Goal: Task Accomplishment & Management: Use online tool/utility

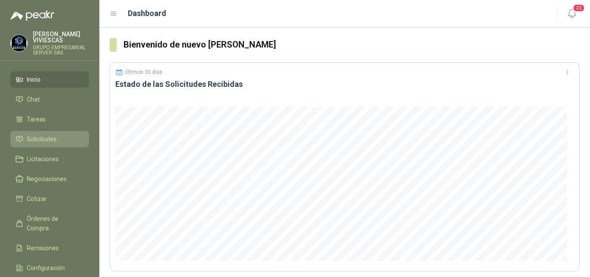
click at [53, 137] on span "Solicitudes" at bounding box center [42, 138] width 30 height 9
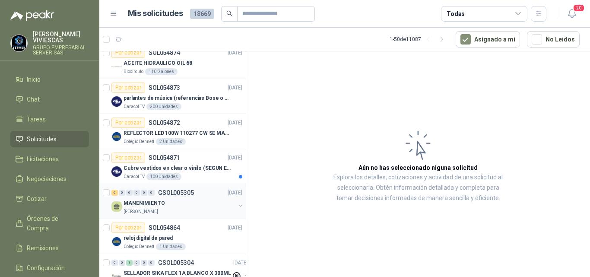
scroll to position [302, 0]
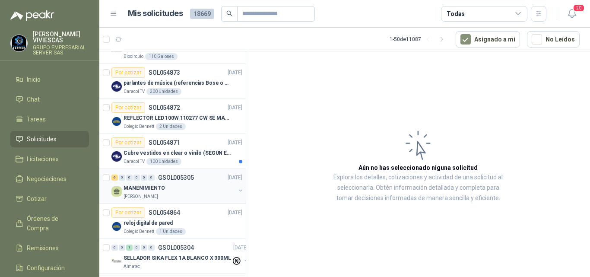
click at [144, 186] on p "MANENIMIENTO" at bounding box center [143, 188] width 41 height 8
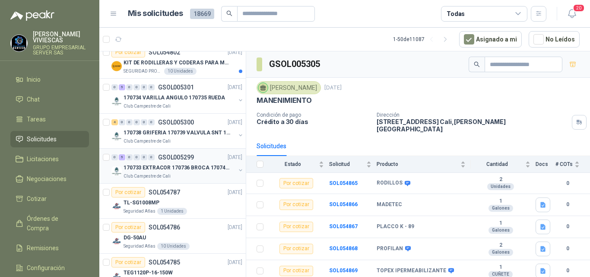
scroll to position [820, 0]
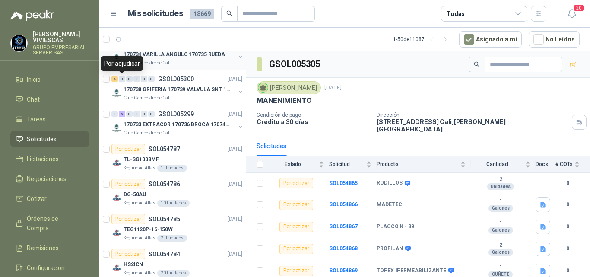
click at [185, 57] on p "170734 VARILLA ANGULO 170735 RUEDA" at bounding box center [173, 55] width 101 height 8
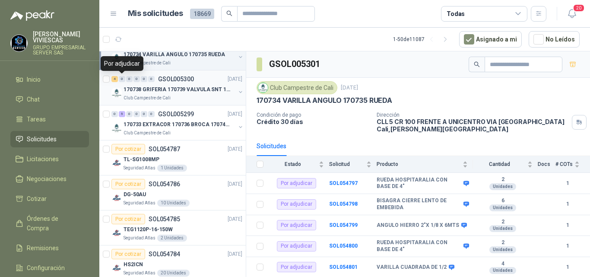
click at [171, 89] on p "170738 GRIFERIA 170739 VALVULA SNT 170742 VALVULA" at bounding box center [176, 89] width 107 height 8
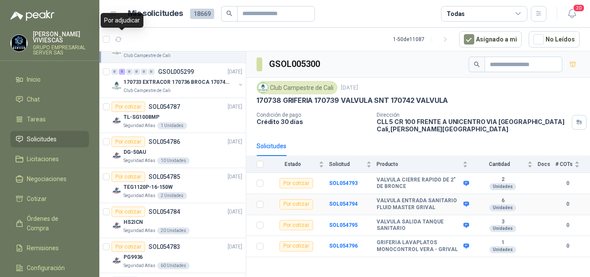
scroll to position [863, 0]
click at [342, 183] on b "SOL054793" at bounding box center [343, 183] width 28 height 6
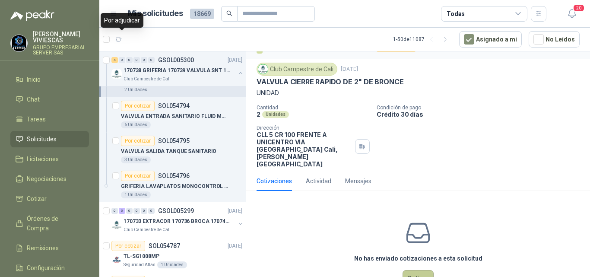
scroll to position [30, 0]
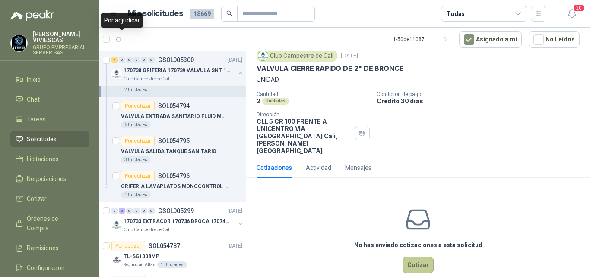
click at [417, 256] on button "Cotizar" at bounding box center [417, 264] width 31 height 16
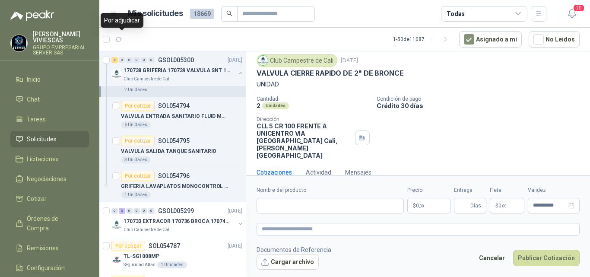
scroll to position [25, 0]
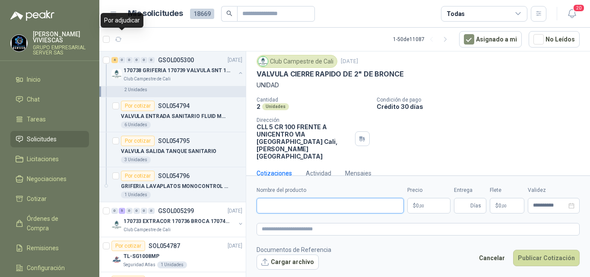
click at [283, 205] on input "Nombre del producto" at bounding box center [329, 206] width 147 height 16
type input "*"
type input "**********"
click at [419, 204] on span ",00" at bounding box center [421, 205] width 5 height 5
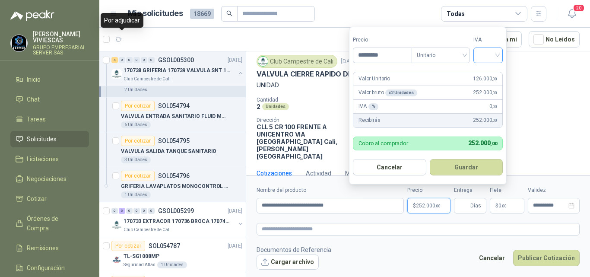
type input "*********"
click at [493, 54] on input "search" at bounding box center [487, 54] width 19 height 13
click at [486, 73] on div "19%" at bounding box center [490, 73] width 16 height 9
click at [469, 163] on button "Guardar" at bounding box center [467, 167] width 74 height 16
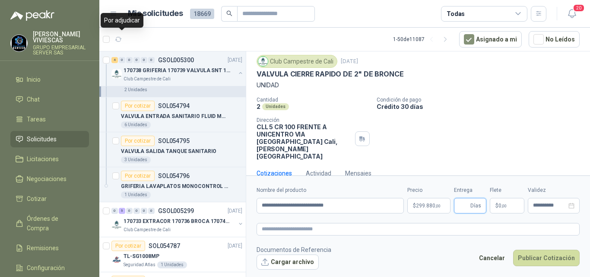
click at [460, 202] on input "Entrega" at bounding box center [463, 205] width 9 height 15
type input "*"
click at [494, 201] on p "$ 0 ,00" at bounding box center [506, 206] width 35 height 16
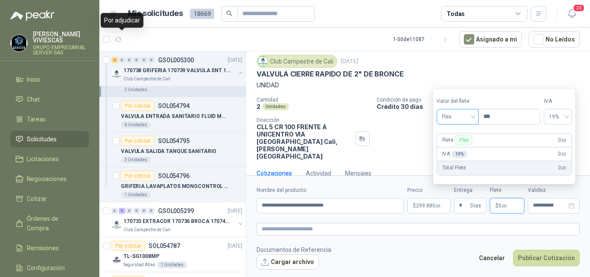
click at [449, 118] on span "Flex" at bounding box center [458, 116] width 32 height 13
click at [449, 148] on div "Incluido" at bounding box center [458, 148] width 30 height 9
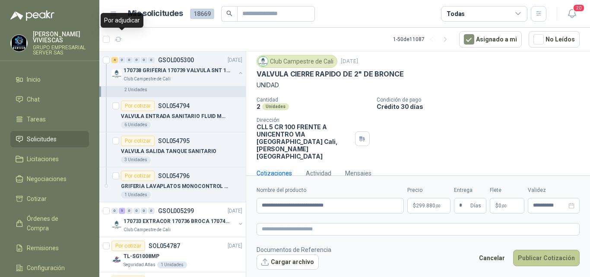
click at [535, 254] on button "Publicar Cotización" at bounding box center [546, 257] width 66 height 16
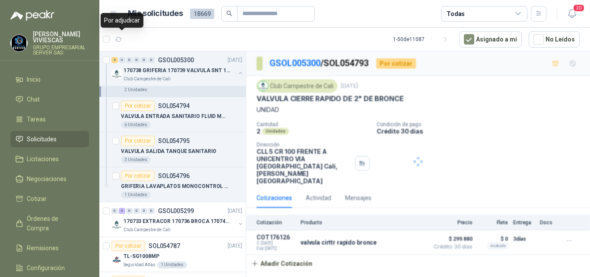
scroll to position [0, 0]
click at [281, 60] on link "GSOL005300" at bounding box center [294, 63] width 51 height 10
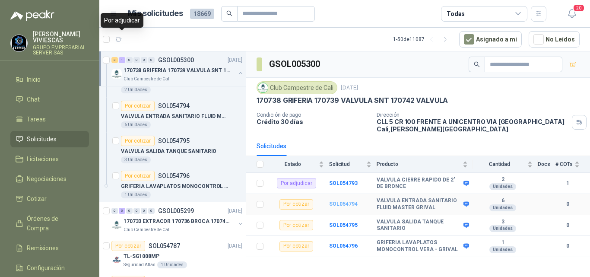
click at [344, 202] on b "SOL054794" at bounding box center [343, 204] width 28 height 6
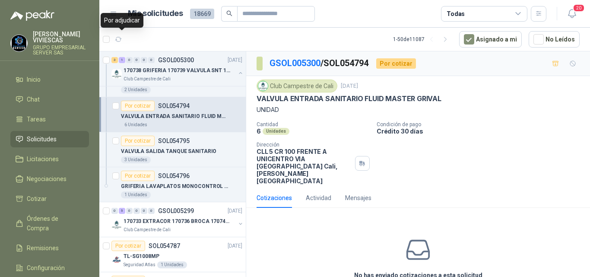
scroll to position [30, 0]
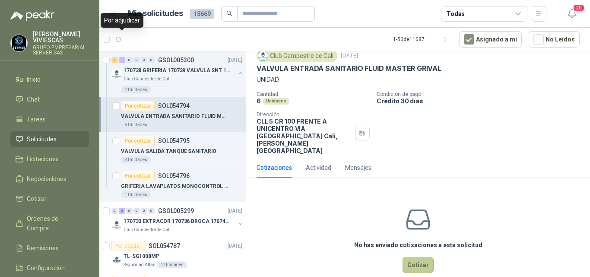
click at [422, 256] on button "Cotizar" at bounding box center [417, 264] width 31 height 16
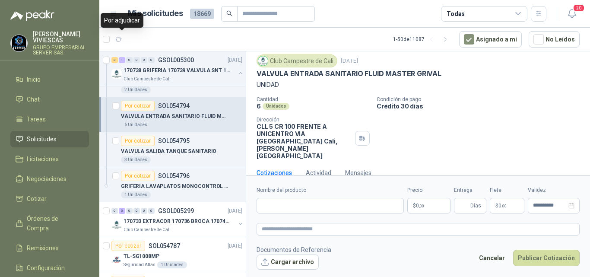
scroll to position [25, 0]
click at [273, 204] on input "Nombre del producto" at bounding box center [329, 206] width 147 height 16
type input "**********"
click at [418, 205] on span "0 ,00" at bounding box center [420, 205] width 8 height 5
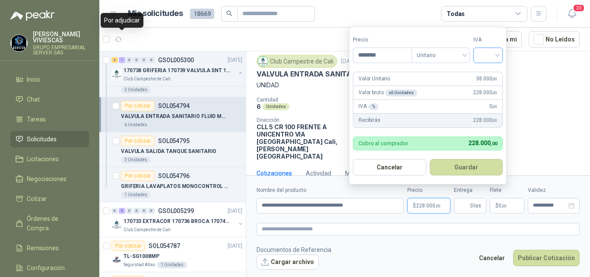
type input "********"
click at [483, 54] on input "search" at bounding box center [487, 54] width 19 height 13
click at [486, 71] on div "19%" at bounding box center [490, 73] width 16 height 9
click at [467, 165] on button "Guardar" at bounding box center [467, 167] width 74 height 16
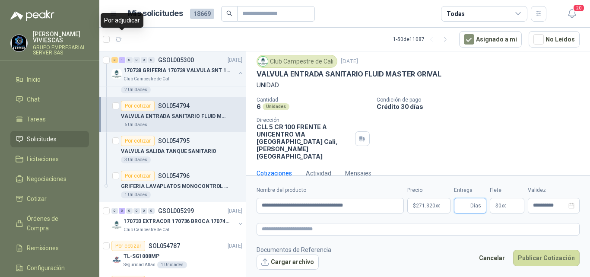
click at [461, 207] on input "Entrega" at bounding box center [463, 205] width 9 height 15
type input "*"
click at [499, 204] on span "0 ,00" at bounding box center [502, 205] width 8 height 5
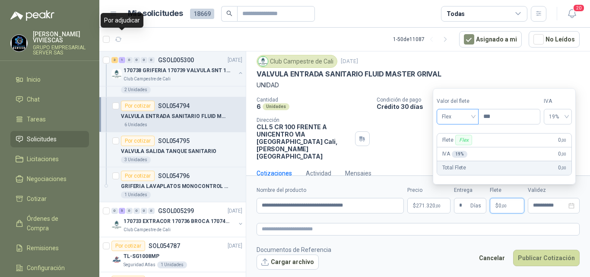
click at [451, 117] on span "Flex" at bounding box center [458, 116] width 32 height 13
click at [448, 148] on div "Incluido" at bounding box center [458, 148] width 30 height 9
click at [544, 255] on button "Publicar Cotización" at bounding box center [546, 257] width 66 height 16
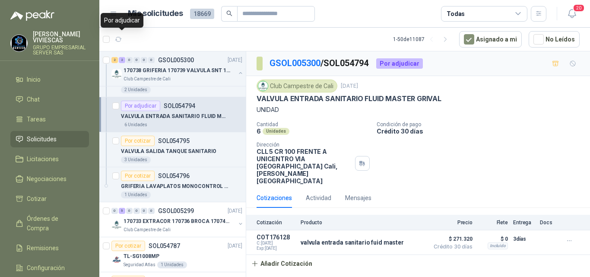
scroll to position [0, 0]
click at [298, 63] on link "GSOL005300" at bounding box center [294, 63] width 51 height 10
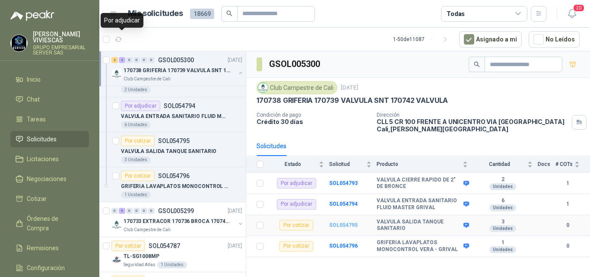
click at [341, 223] on b "SOL054795" at bounding box center [343, 225] width 28 height 6
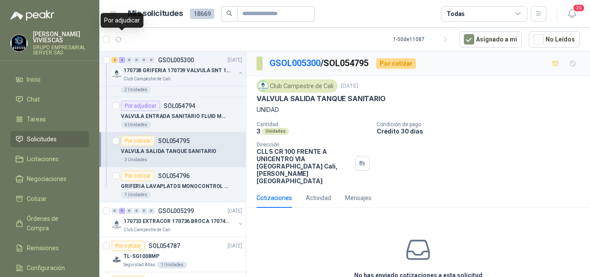
scroll to position [30, 0]
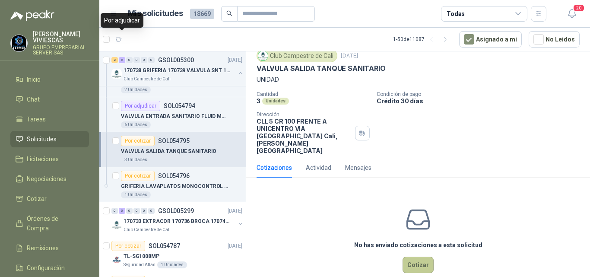
click at [417, 256] on button "Cotizar" at bounding box center [417, 264] width 31 height 16
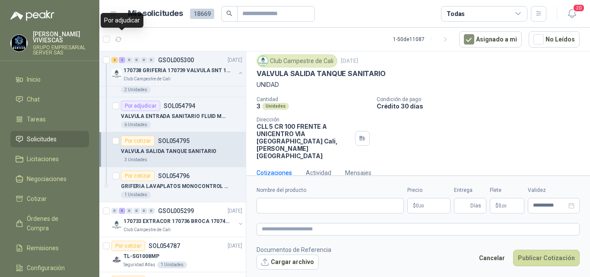
scroll to position [25, 0]
click at [304, 206] on input "Nombre del producto" at bounding box center [329, 206] width 147 height 16
type input "**********"
click at [419, 204] on span ",00" at bounding box center [421, 205] width 5 height 5
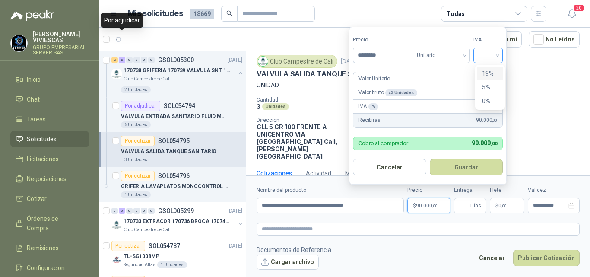
click at [501, 55] on div at bounding box center [487, 55] width 29 height 16
type input "********"
click at [489, 73] on div "19%" at bounding box center [490, 73] width 16 height 9
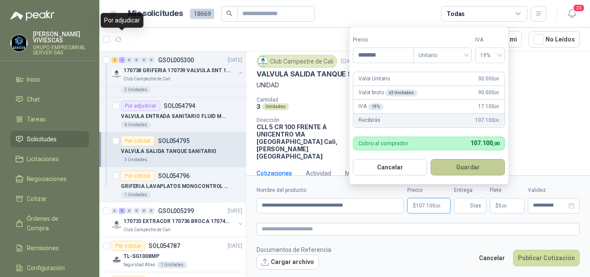
click at [459, 166] on button "Guardar" at bounding box center [467, 167] width 74 height 16
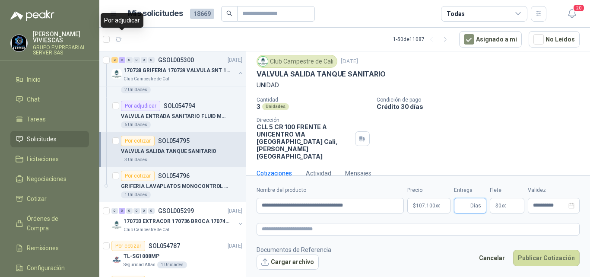
click at [460, 205] on input "Entrega" at bounding box center [463, 205] width 9 height 15
type input "*"
click at [500, 204] on span "0 ,00" at bounding box center [502, 205] width 8 height 5
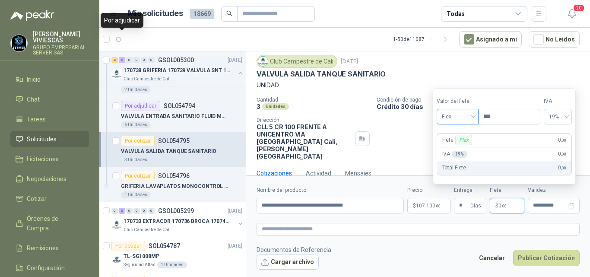
click at [445, 114] on span "Flex" at bounding box center [458, 116] width 32 height 13
click at [463, 147] on div "Incluido" at bounding box center [458, 148] width 30 height 9
click at [536, 258] on button "Publicar Cotización" at bounding box center [546, 257] width 66 height 16
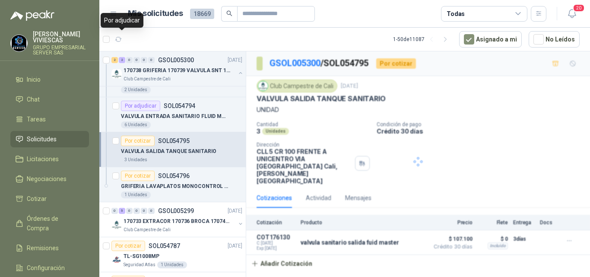
scroll to position [0, 0]
click at [298, 62] on link "GSOL005300" at bounding box center [294, 63] width 51 height 10
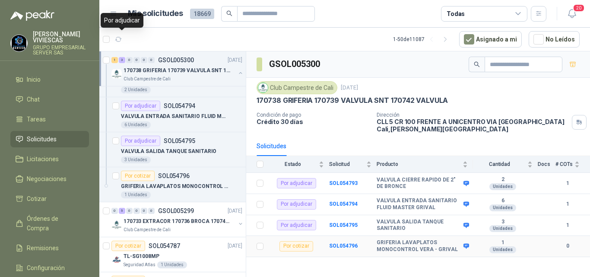
click at [348, 237] on td "SOL054796" at bounding box center [352, 246] width 47 height 21
click at [347, 244] on b "SOL054796" at bounding box center [343, 246] width 28 height 6
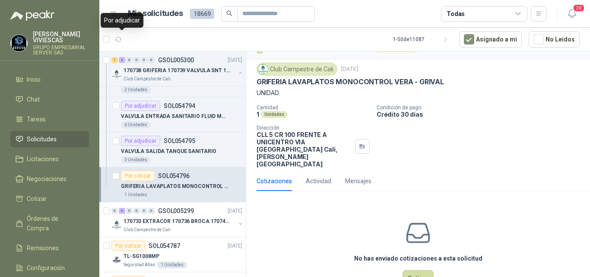
scroll to position [30, 0]
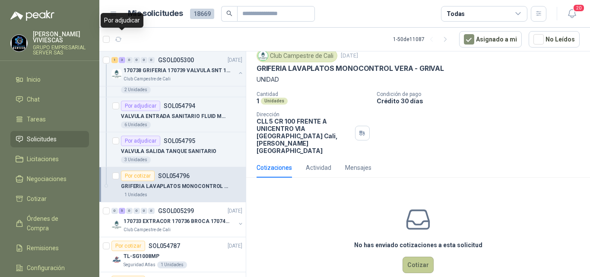
click at [420, 256] on button "Cotizar" at bounding box center [417, 264] width 31 height 16
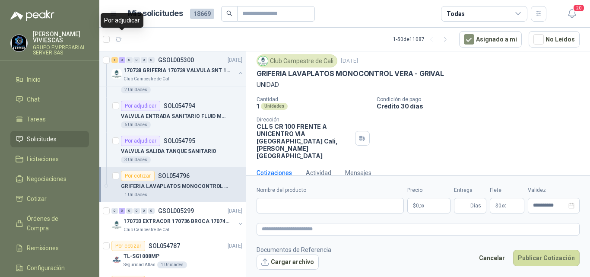
scroll to position [25, 0]
click at [303, 203] on input "Nombre del producto" at bounding box center [329, 206] width 147 height 16
type input "**********"
click at [415, 204] on p "$ 0 ,00" at bounding box center [428, 206] width 43 height 16
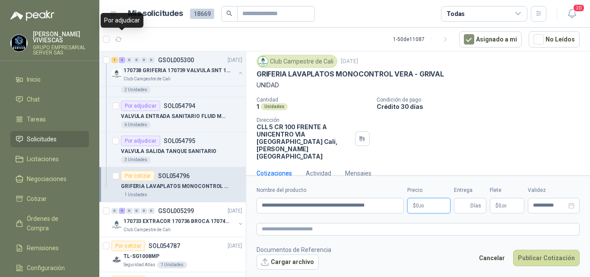
scroll to position [0, 0]
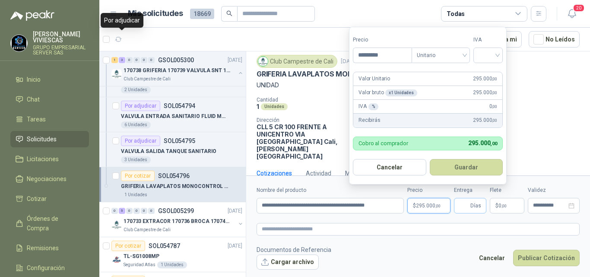
type input "*********"
click at [469, 205] on span "Días" at bounding box center [470, 206] width 32 height 16
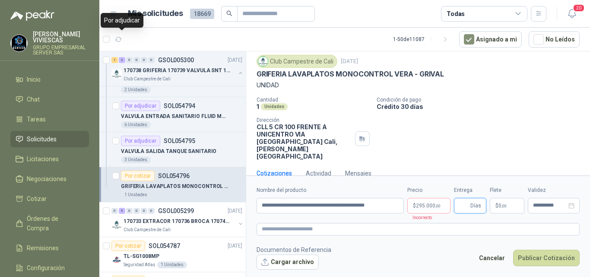
click at [461, 209] on input "Entrega" at bounding box center [463, 205] width 9 height 15
type input "*"
click at [501, 206] on span ",00" at bounding box center [503, 205] width 5 height 5
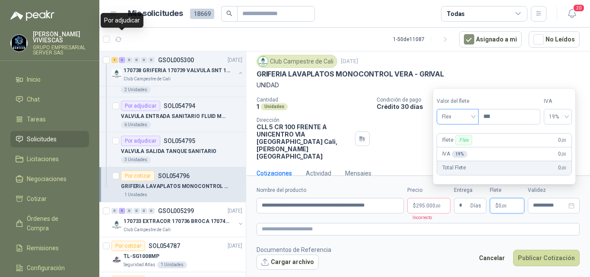
click at [448, 115] on span "Flex" at bounding box center [458, 116] width 32 height 13
click at [449, 146] on div "Incluido" at bounding box center [458, 148] width 30 height 9
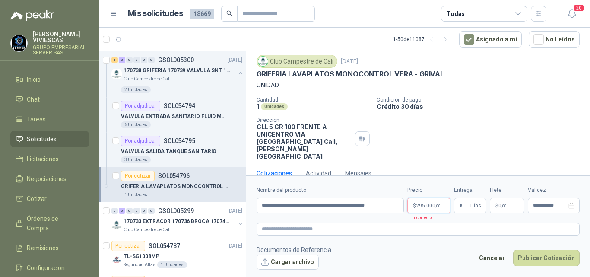
click at [426, 205] on span "295.000 ,00" at bounding box center [428, 205] width 25 height 5
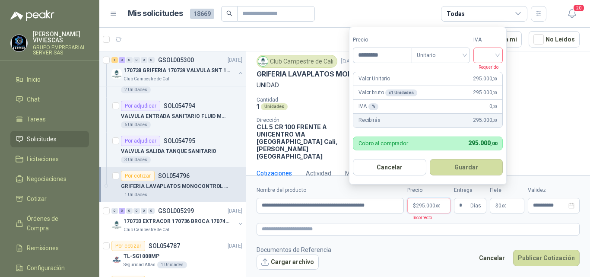
click at [483, 56] on input "search" at bounding box center [487, 54] width 19 height 13
click at [485, 72] on div "19%" at bounding box center [490, 73] width 16 height 9
drag, startPoint x: 466, startPoint y: 164, endPoint x: 472, endPoint y: 160, distance: 7.1
click at [467, 164] on button "Guardar" at bounding box center [467, 167] width 74 height 16
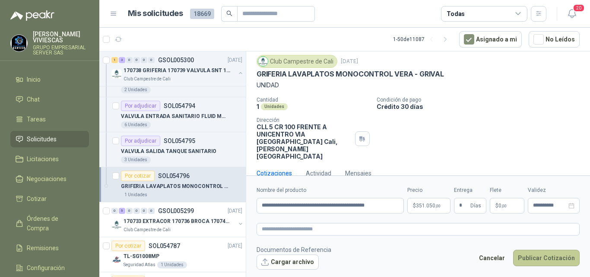
click at [547, 256] on button "Publicar Cotización" at bounding box center [546, 257] width 66 height 16
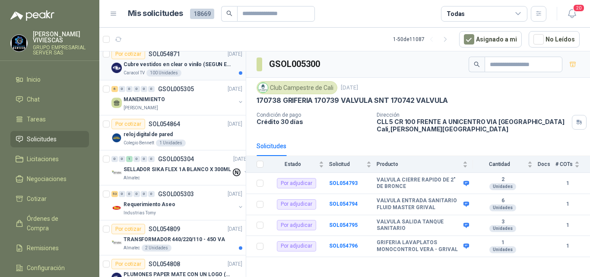
scroll to position [345, 0]
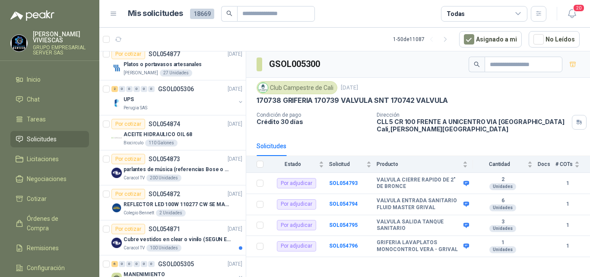
drag, startPoint x: 216, startPoint y: 74, endPoint x: 220, endPoint y: 71, distance: 4.9
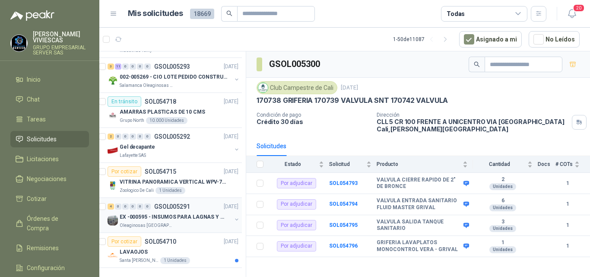
scroll to position [1679, 0]
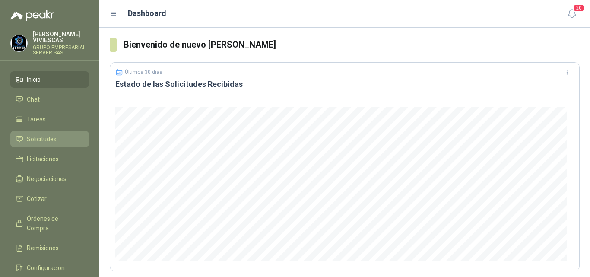
click at [52, 138] on span "Solicitudes" at bounding box center [42, 138] width 30 height 9
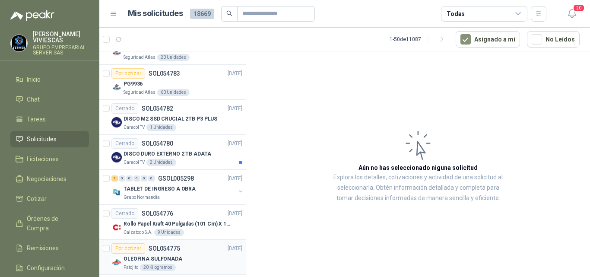
scroll to position [1036, 0]
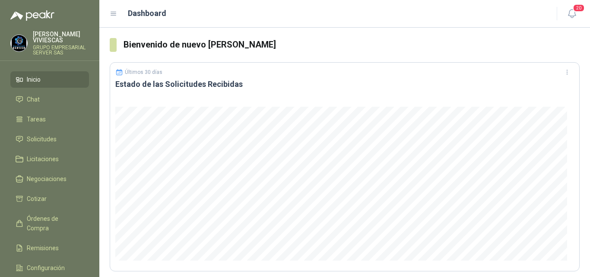
scroll to position [43, 0]
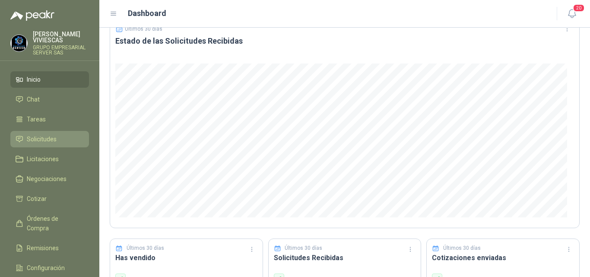
click at [58, 136] on li "Solicitudes" at bounding box center [50, 138] width 68 height 9
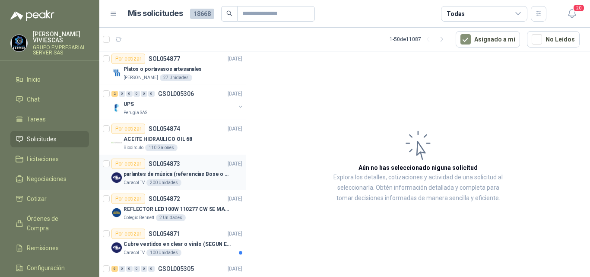
scroll to position [216, 0]
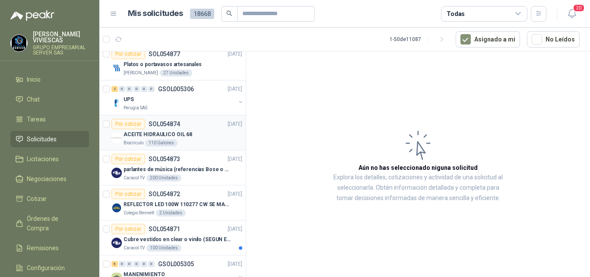
click at [180, 133] on p "ACEITE HIDRAULICO OIL 68" at bounding box center [157, 134] width 69 height 8
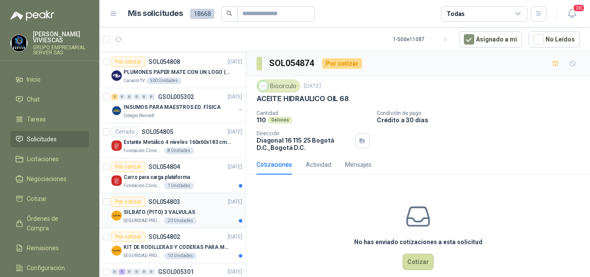
scroll to position [604, 0]
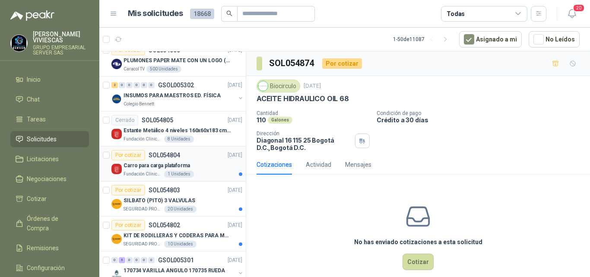
click at [167, 162] on p "Carro para carga plataforma" at bounding box center [156, 165] width 66 height 8
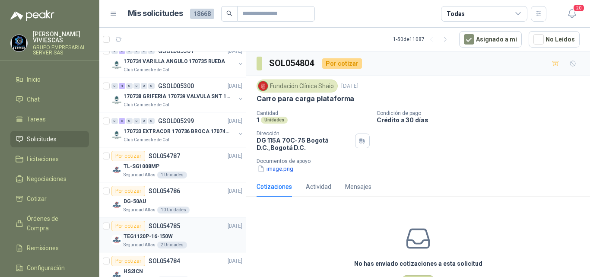
scroll to position [820, 0]
